Goal: Task Accomplishment & Management: Use online tool/utility

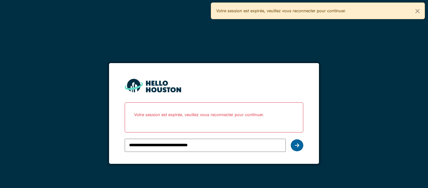
click at [293, 142] on div at bounding box center [296, 145] width 13 height 12
click at [301, 146] on div at bounding box center [296, 145] width 13 height 12
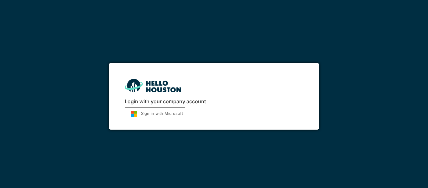
click at [172, 118] on button "Sign in with Microsoft" at bounding box center [155, 113] width 60 height 13
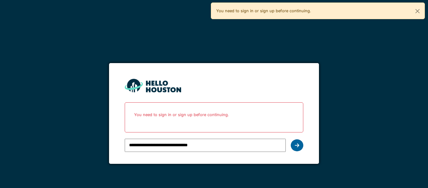
click at [300, 149] on div at bounding box center [296, 145] width 13 height 12
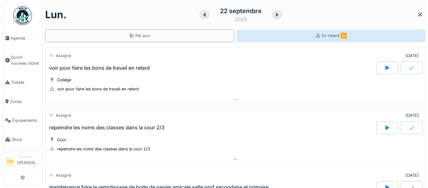
click at [326, 35] on span "En retard 15" at bounding box center [333, 35] width 25 height 5
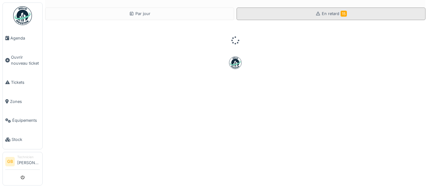
click at [326, 35] on div at bounding box center [235, 40] width 380 height 31
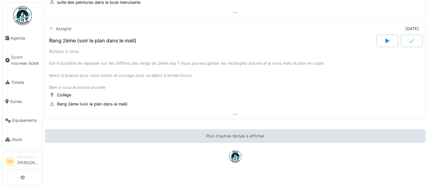
scroll to position [866, 0]
